Goal: Book appointment/travel/reservation

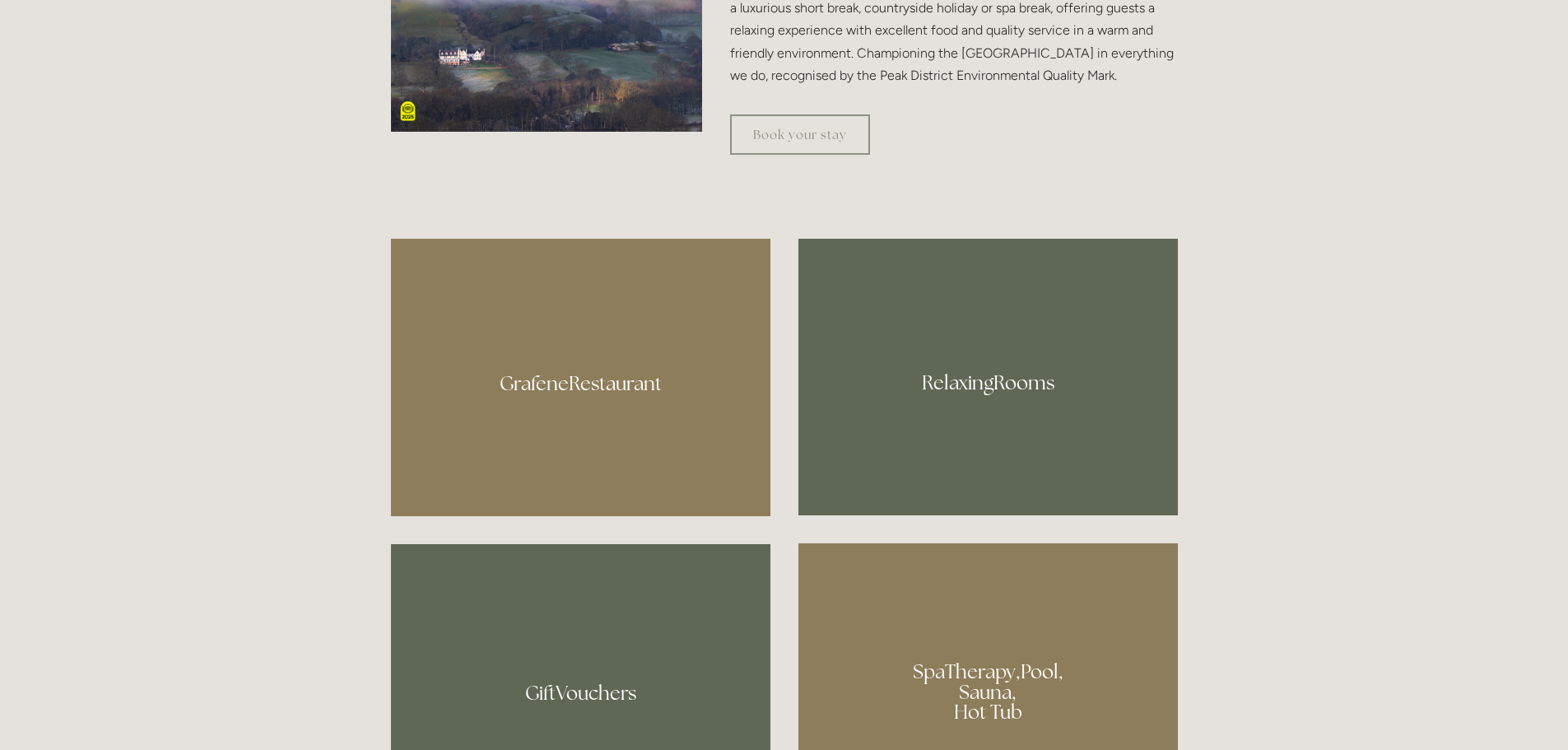
scroll to position [906, 0]
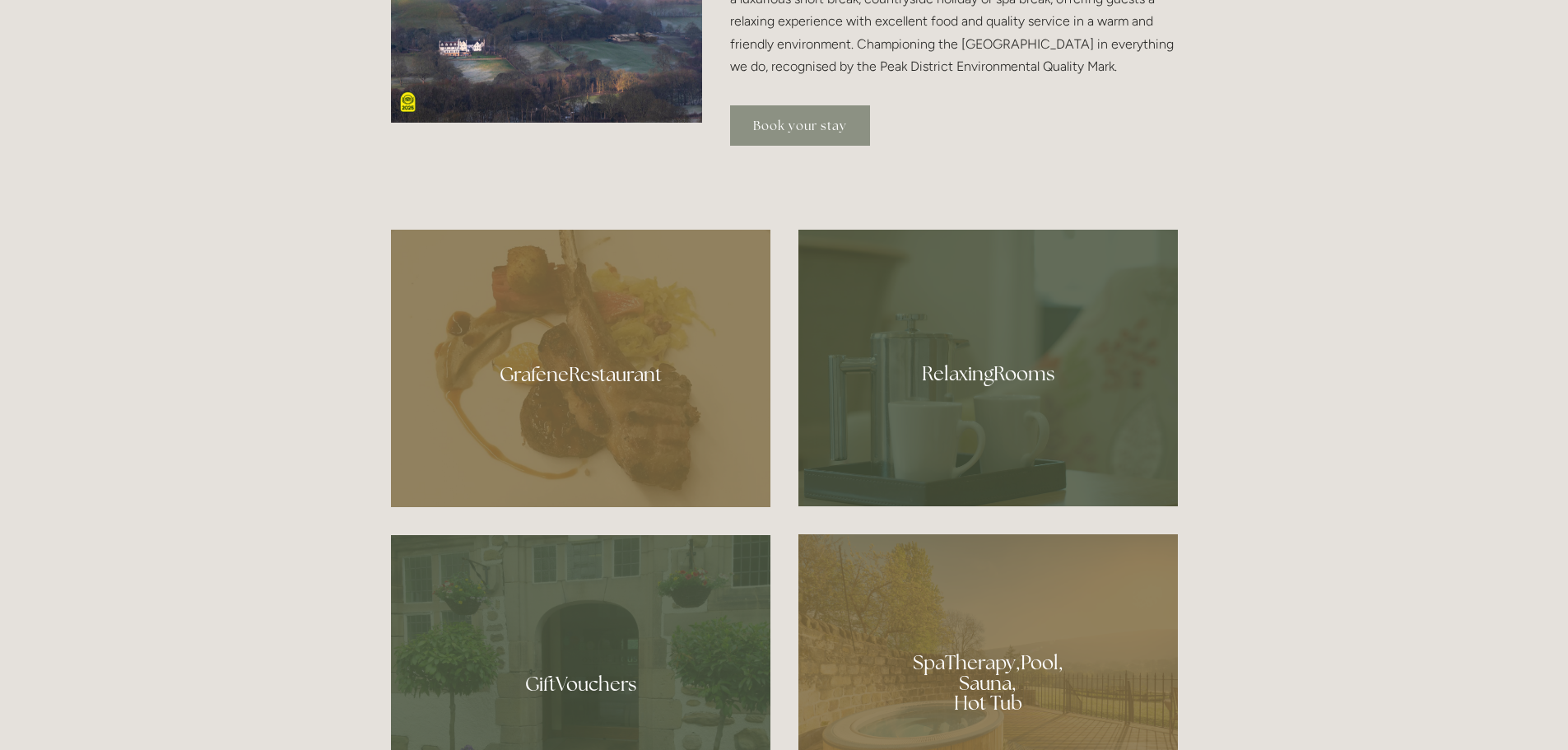
click at [805, 128] on link "Book your stay" at bounding box center [799, 125] width 140 height 41
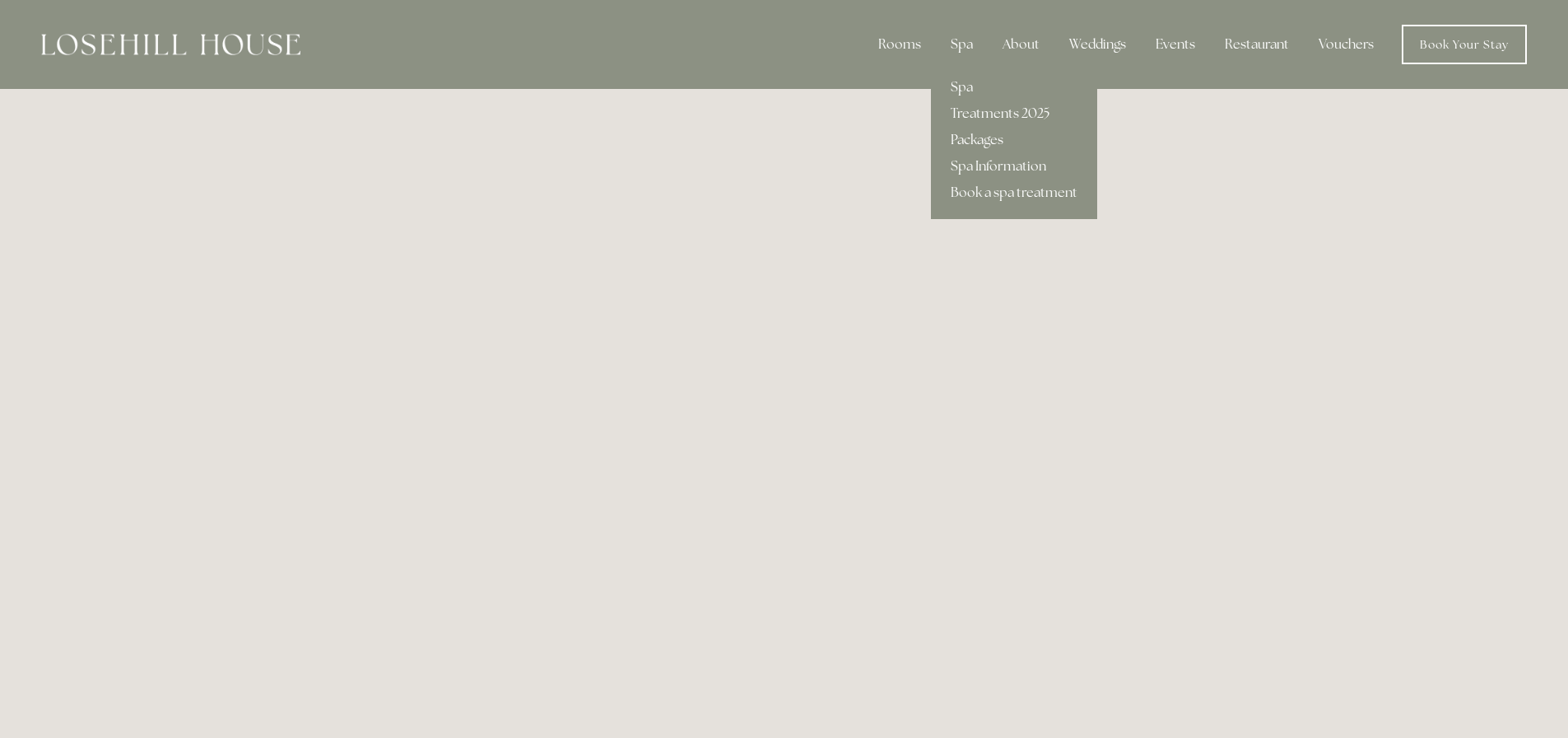
click at [977, 138] on link "Packages" at bounding box center [1014, 140] width 167 height 26
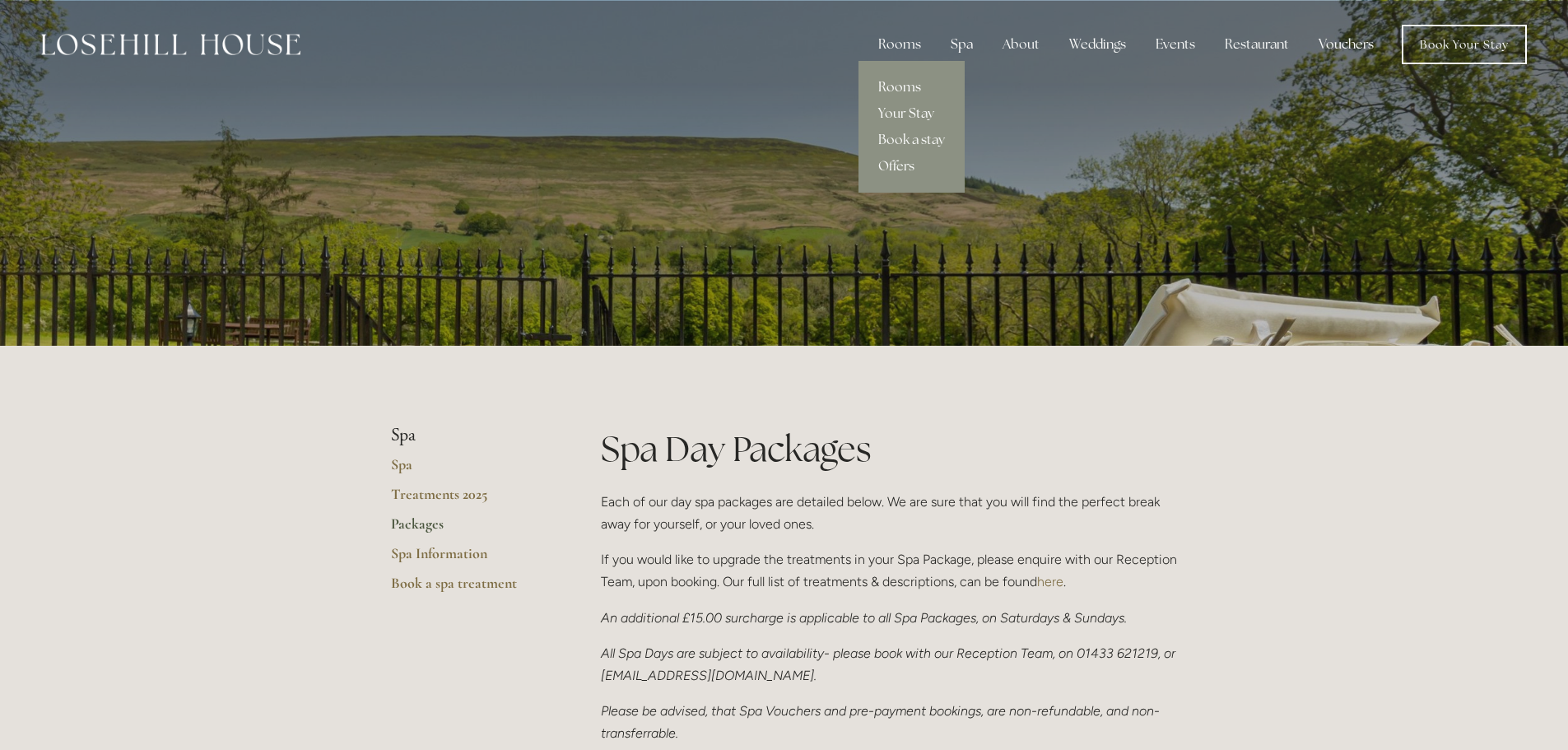
click at [906, 86] on link "Rooms" at bounding box center [912, 86] width 106 height 26
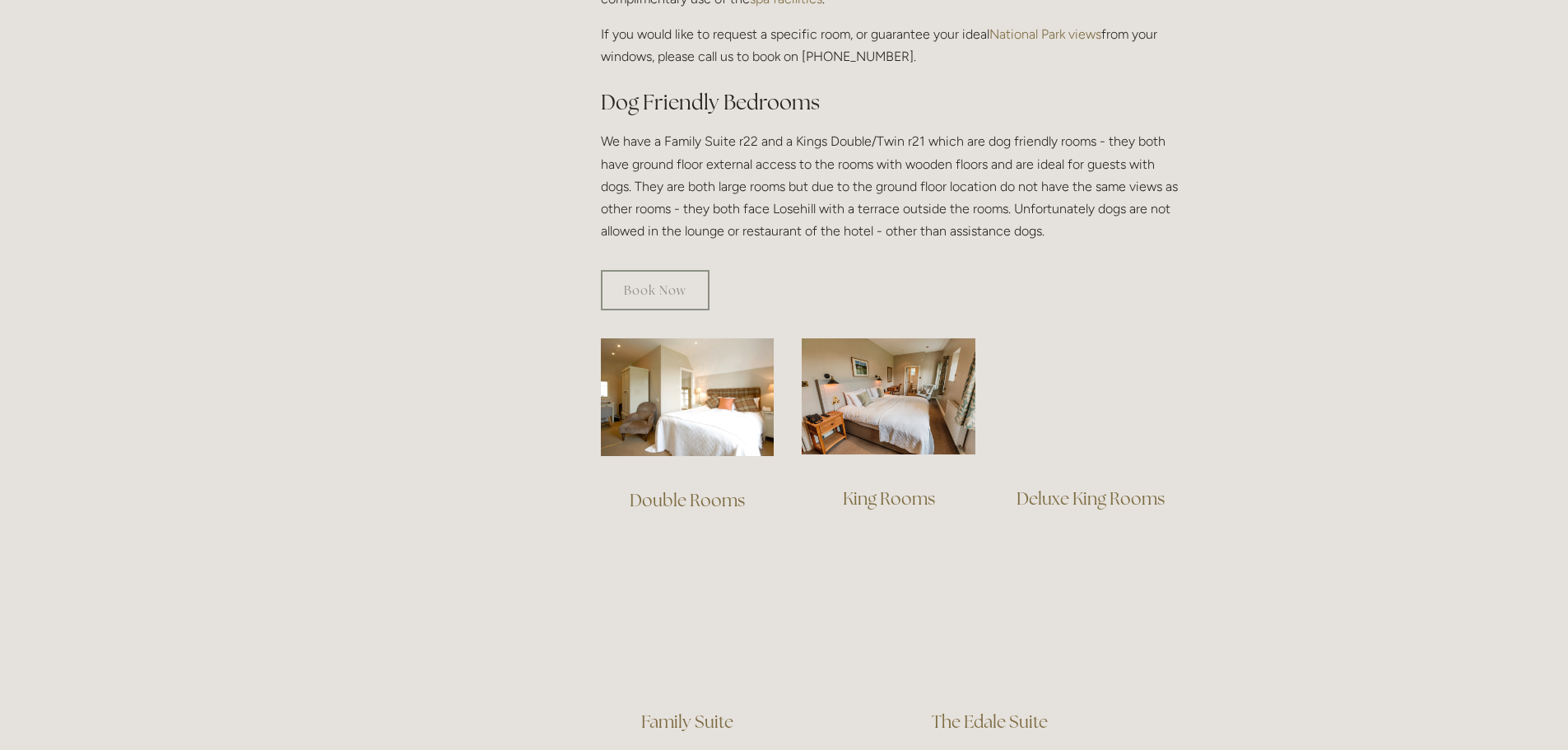
scroll to position [906, 0]
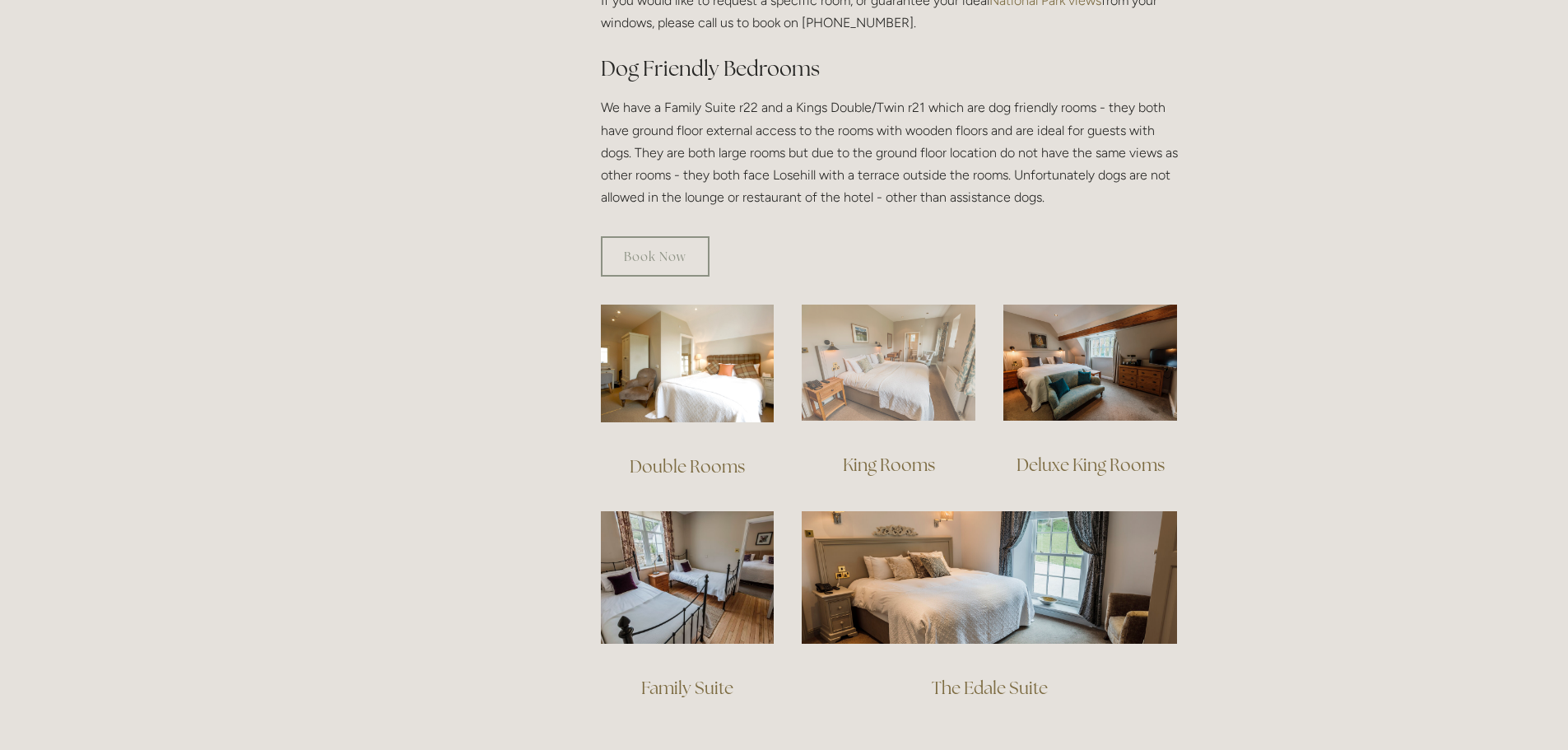
click at [882, 342] on img at bounding box center [888, 362] width 174 height 116
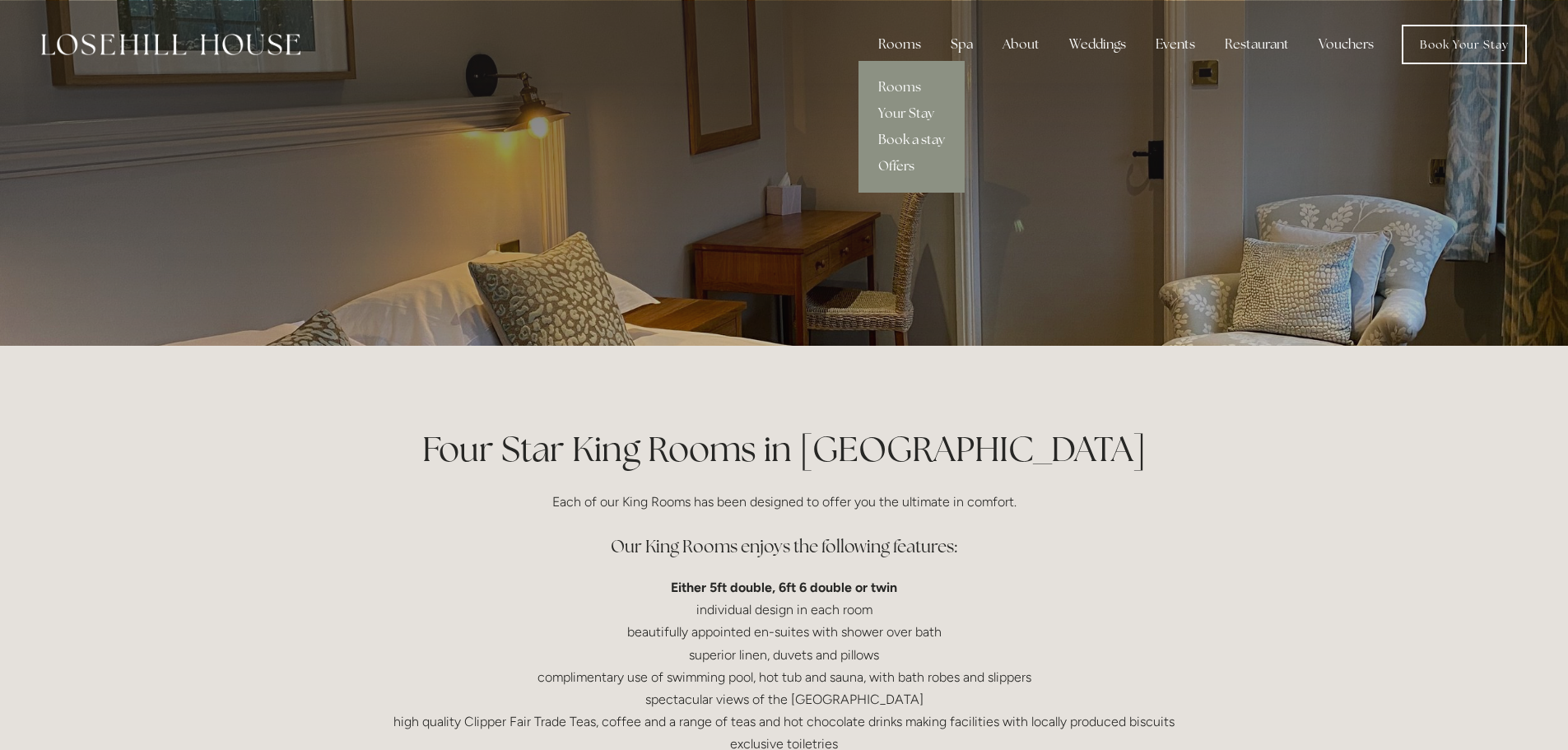
click at [930, 136] on link "Book a stay" at bounding box center [912, 140] width 106 height 26
